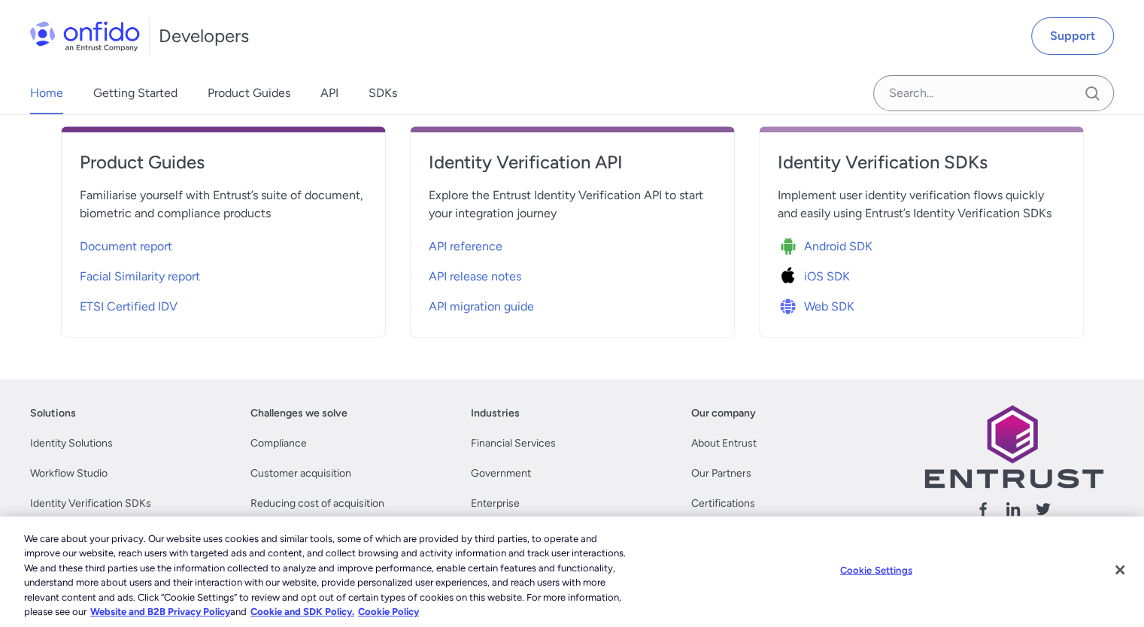
scroll to position [599, 0]
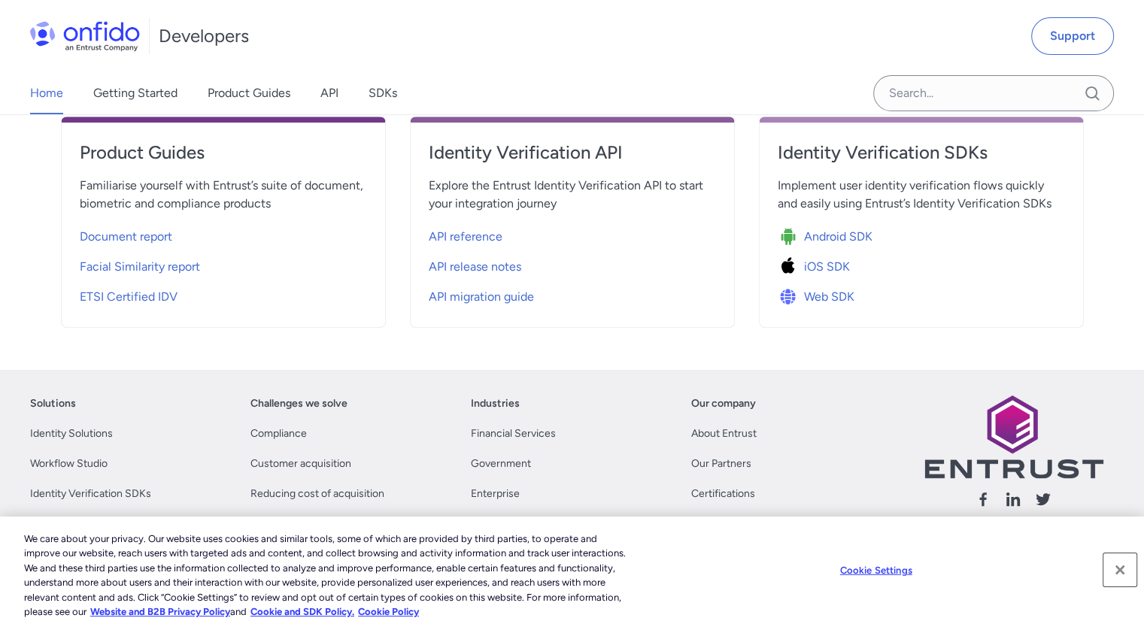
click at [1116, 570] on button "Close" at bounding box center [1119, 569] width 33 height 33
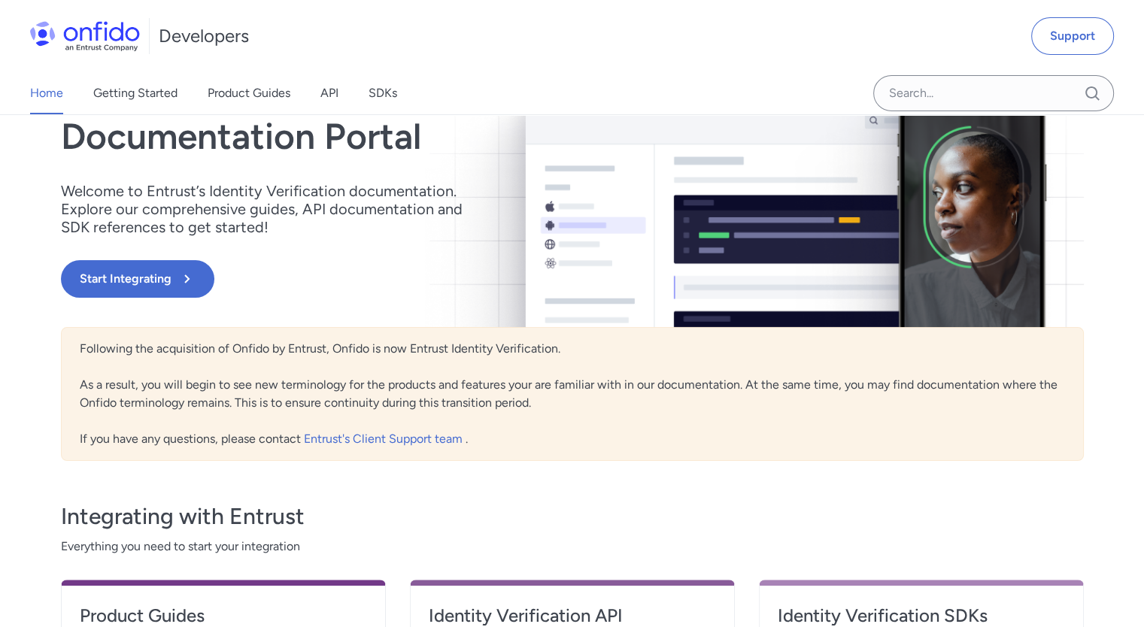
scroll to position [0, 0]
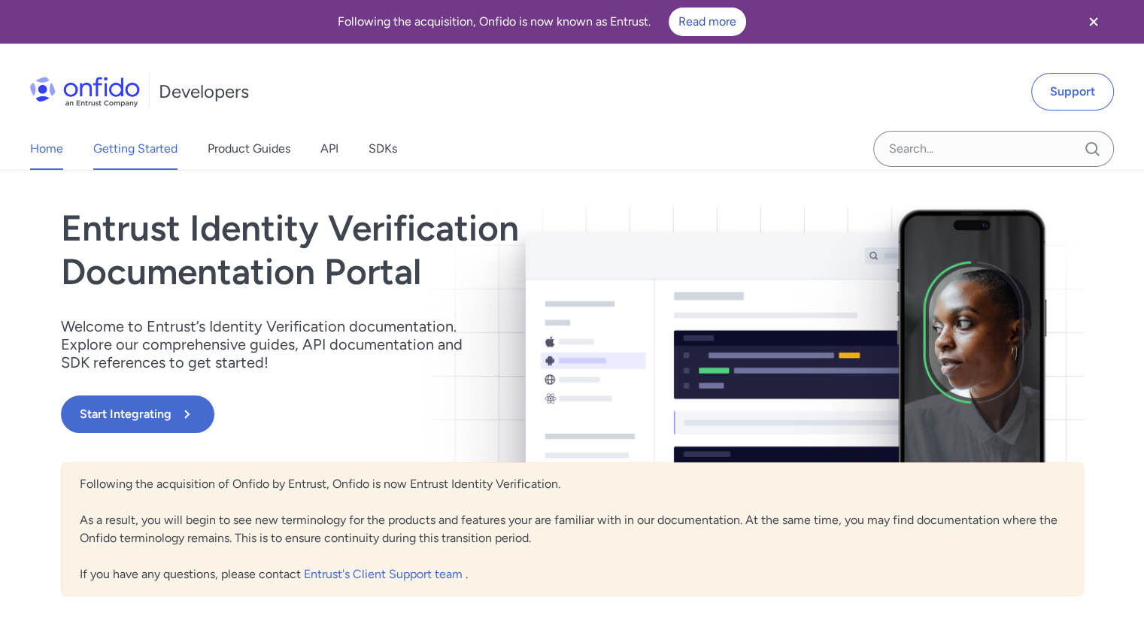
click at [154, 147] on link "Getting Started" at bounding box center [135, 149] width 84 height 42
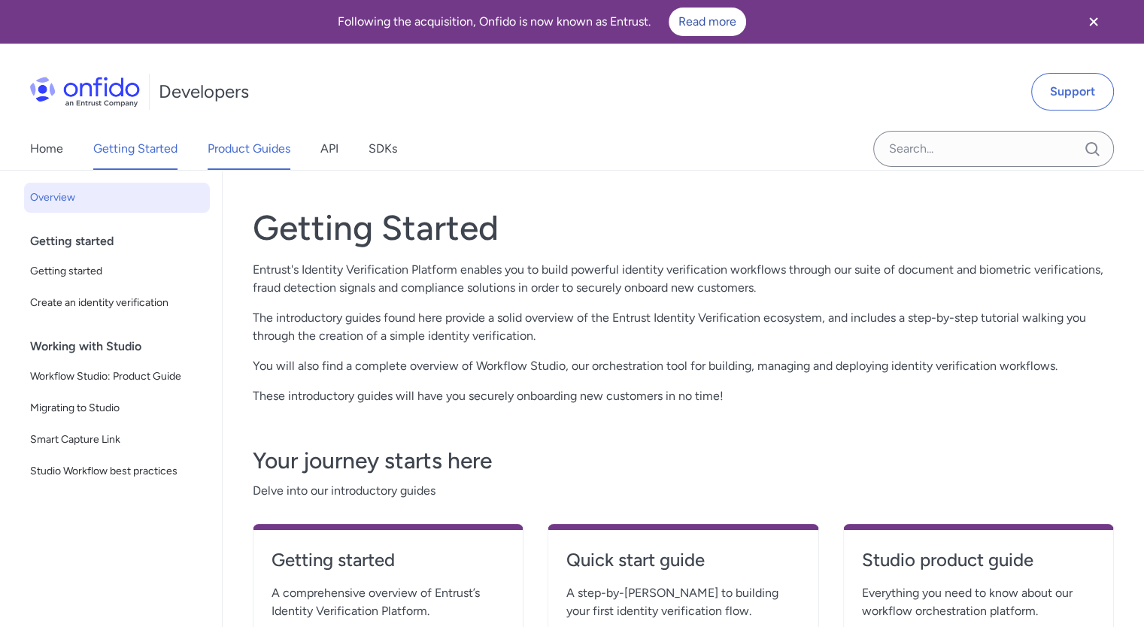
click at [248, 150] on link "Product Guides" at bounding box center [249, 149] width 83 height 42
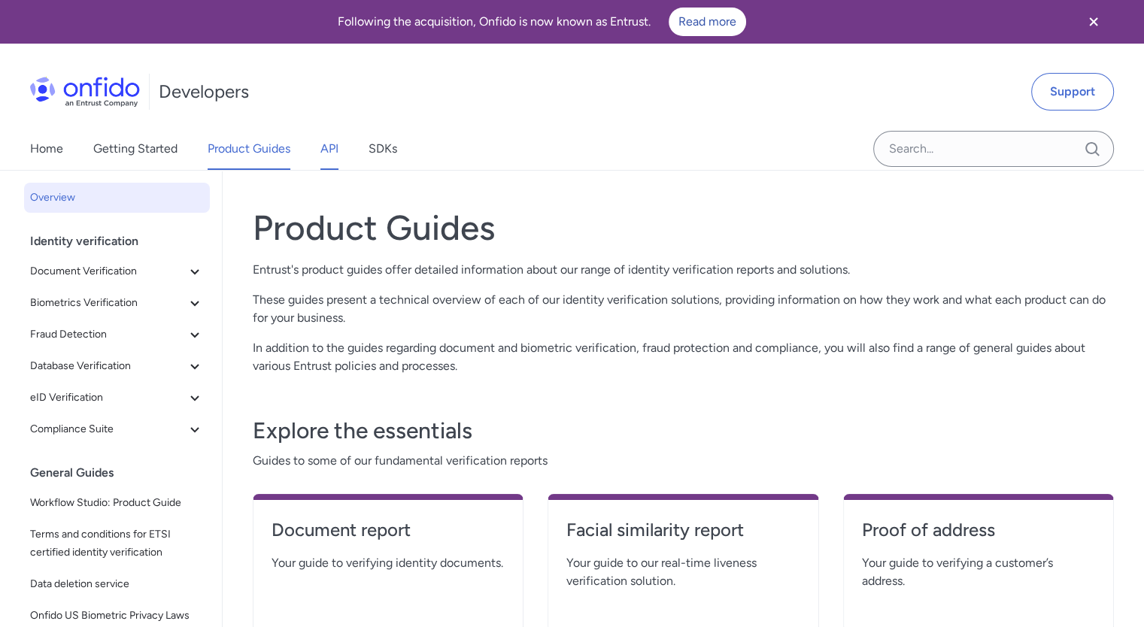
click at [329, 155] on link "API" at bounding box center [329, 149] width 18 height 42
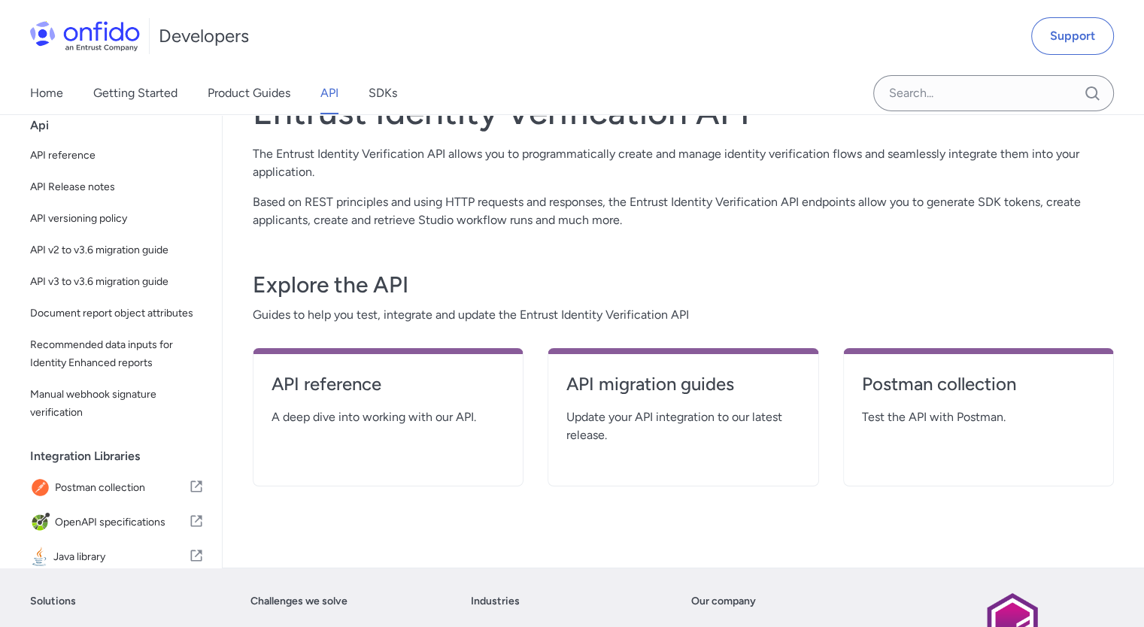
scroll to position [49, 0]
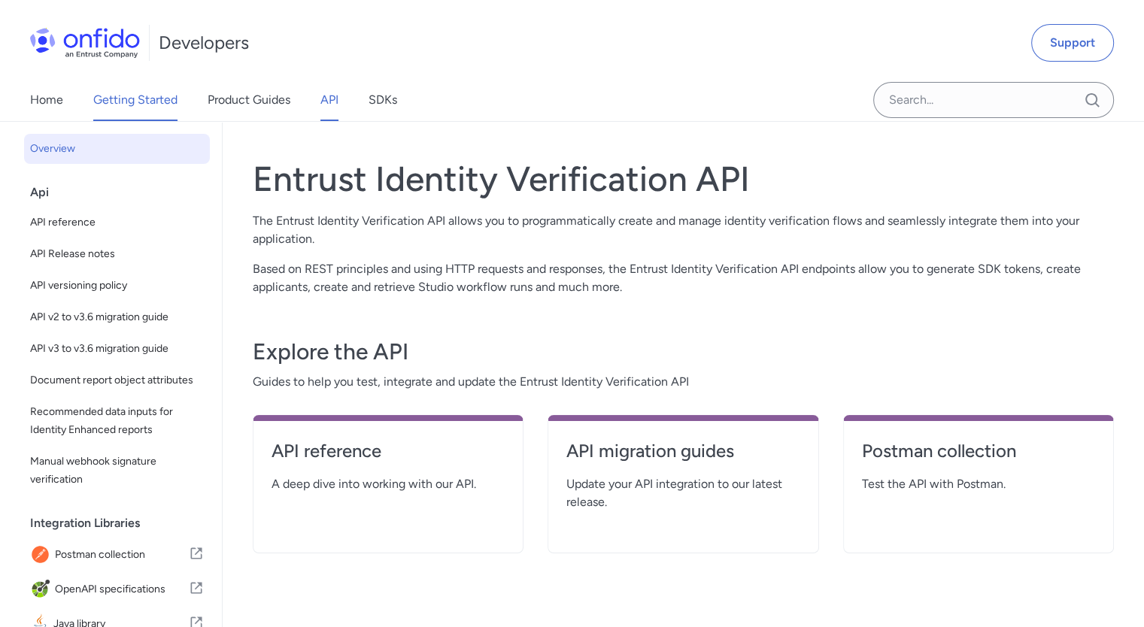
click at [140, 99] on link "Getting Started" at bounding box center [135, 100] width 84 height 42
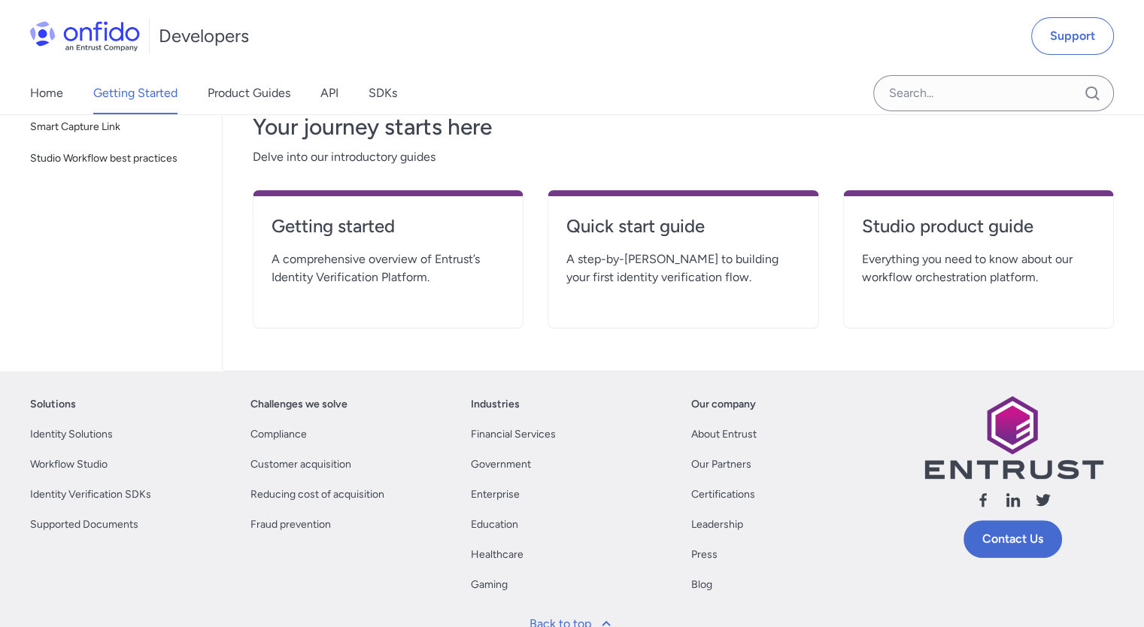
scroll to position [333, 0]
